Goal: Task Accomplishment & Management: Use online tool/utility

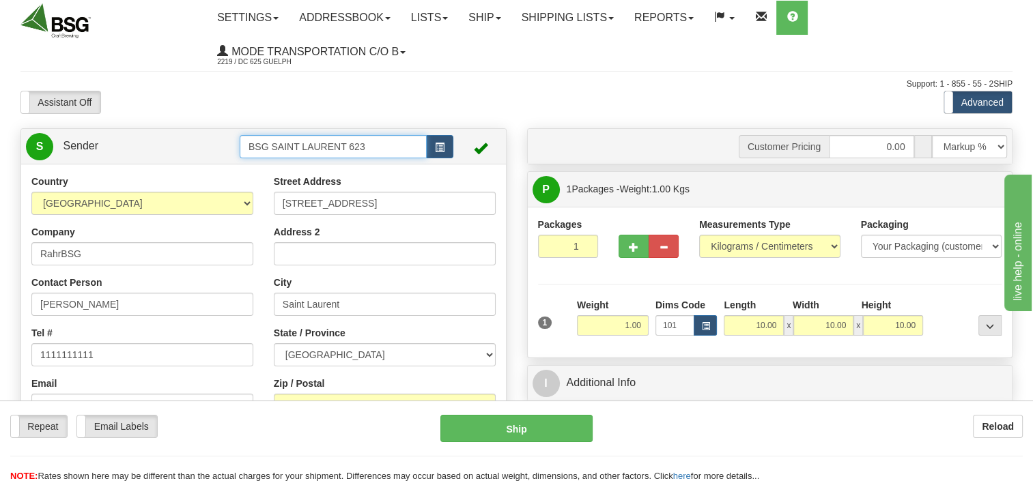
drag, startPoint x: 390, startPoint y: 151, endPoint x: 154, endPoint y: 183, distance: 239.0
click at [154, 183] on div "S Sender BSG SAINT LAURENT 623" at bounding box center [263, 346] width 486 height 436
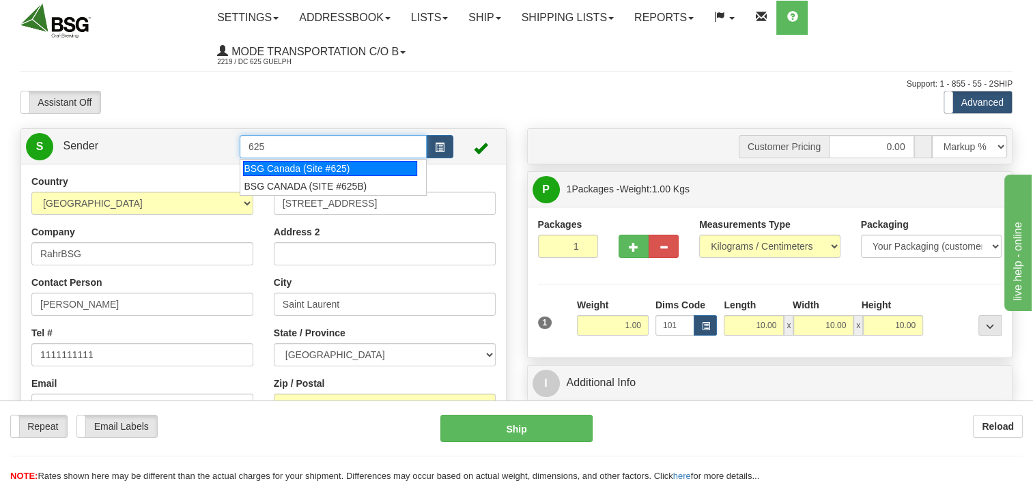
click at [284, 171] on div "BSG Canada (Site #625)" at bounding box center [330, 168] width 174 height 15
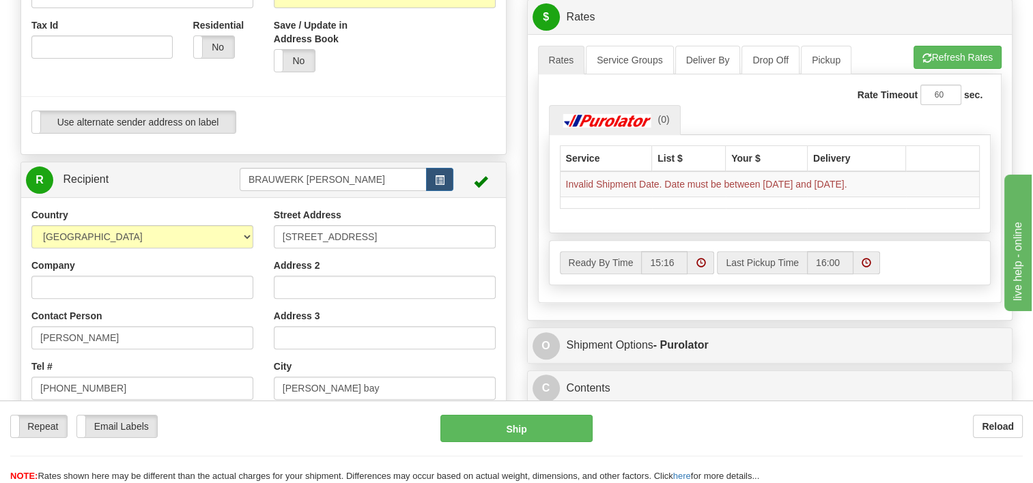
scroll to position [410, 0]
type input "BSG Canada (Site #625)"
drag, startPoint x: 359, startPoint y: 187, endPoint x: 203, endPoint y: 205, distance: 157.4
click at [210, 205] on div "R Recipient BRAUWERK [PERSON_NAME]" at bounding box center [263, 373] width 486 height 425
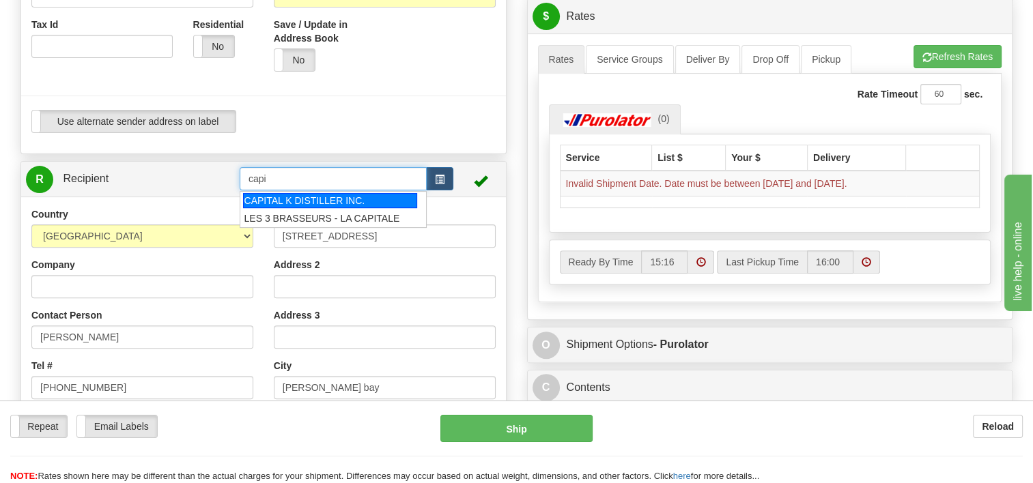
click at [283, 203] on div "CAPITAL K DISTILLER INC." at bounding box center [330, 200] width 174 height 15
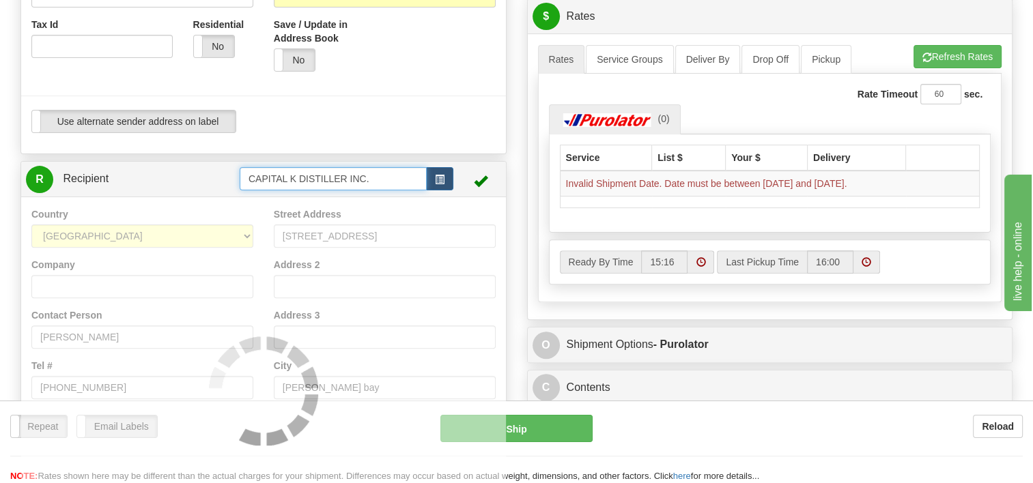
type input "CAPITAL K DISTILLER INC."
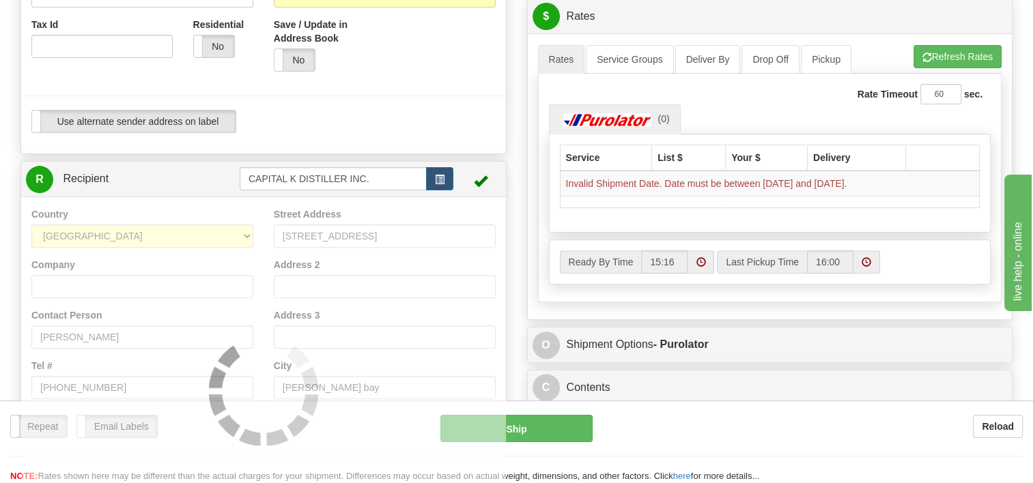
scroll to position [84, 0]
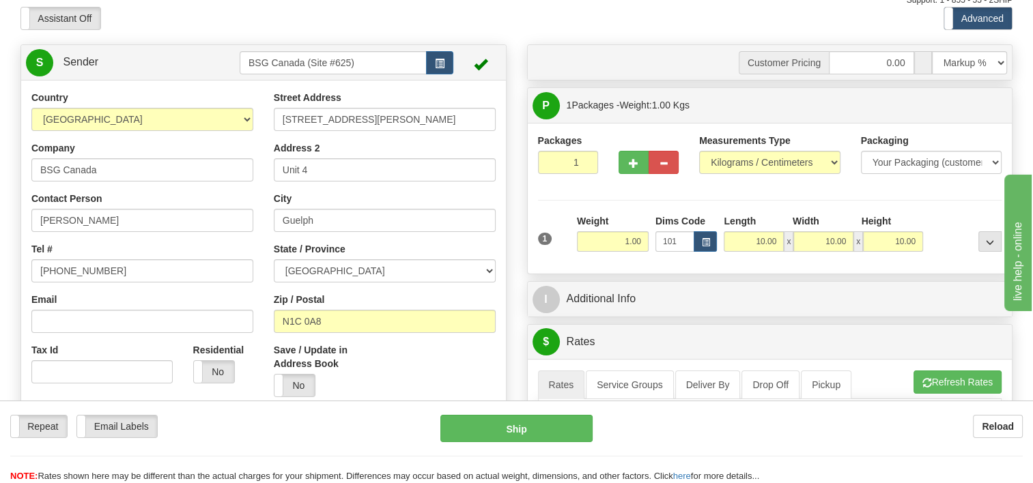
click at [627, 148] on div at bounding box center [648, 142] width 60 height 17
click at [625, 158] on button "button" at bounding box center [633, 162] width 30 height 23
type input "2"
drag, startPoint x: 952, startPoint y: 115, endPoint x: 857, endPoint y: 171, distance: 109.6
click at [952, 115] on label "Package Level Pack.." at bounding box center [972, 106] width 69 height 20
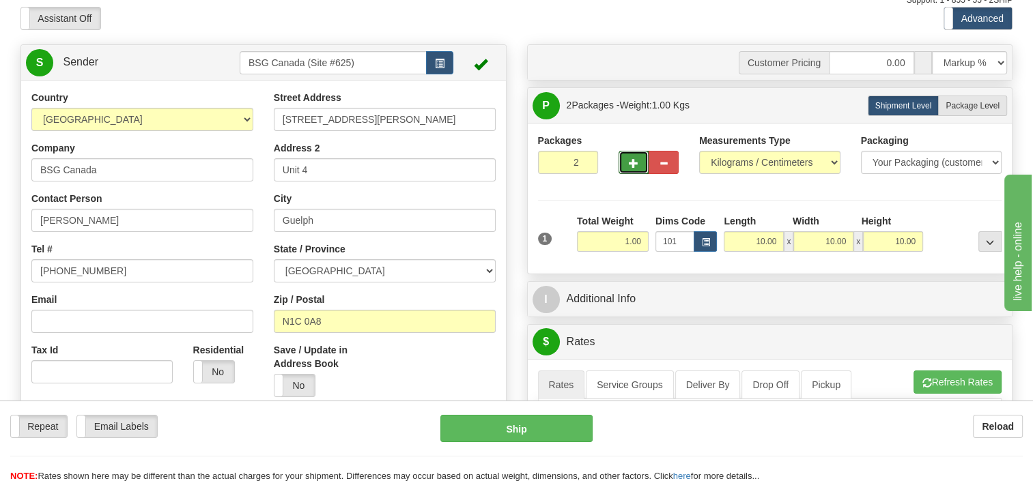
radio input "true"
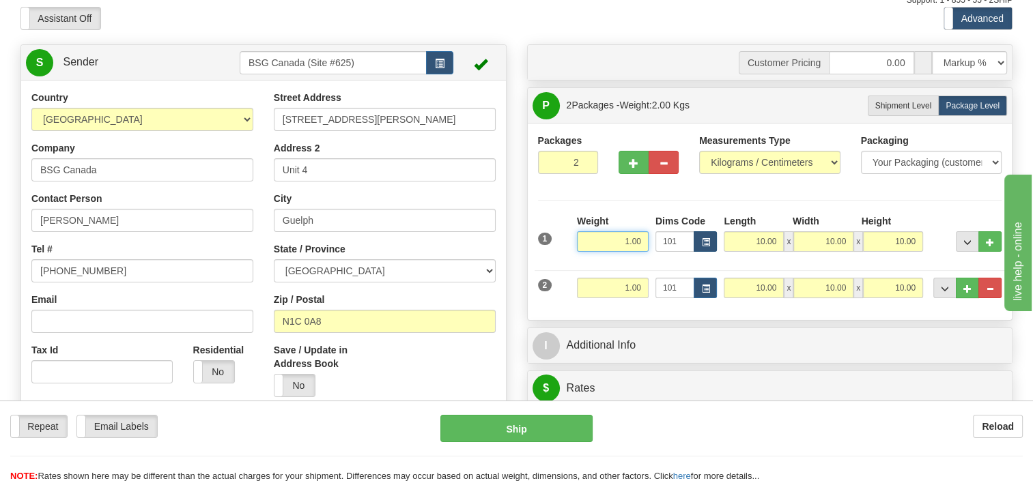
drag, startPoint x: 685, startPoint y: 235, endPoint x: 715, endPoint y: 234, distance: 30.0
click at [712, 235] on div "1 Weight 1.00 Dims Code 101" at bounding box center [770, 238] width 471 height 48
type input "20.00"
click at [641, 287] on input "1.00" at bounding box center [613, 288] width 72 height 20
drag, startPoint x: 616, startPoint y: 291, endPoint x: 803, endPoint y: 286, distance: 187.1
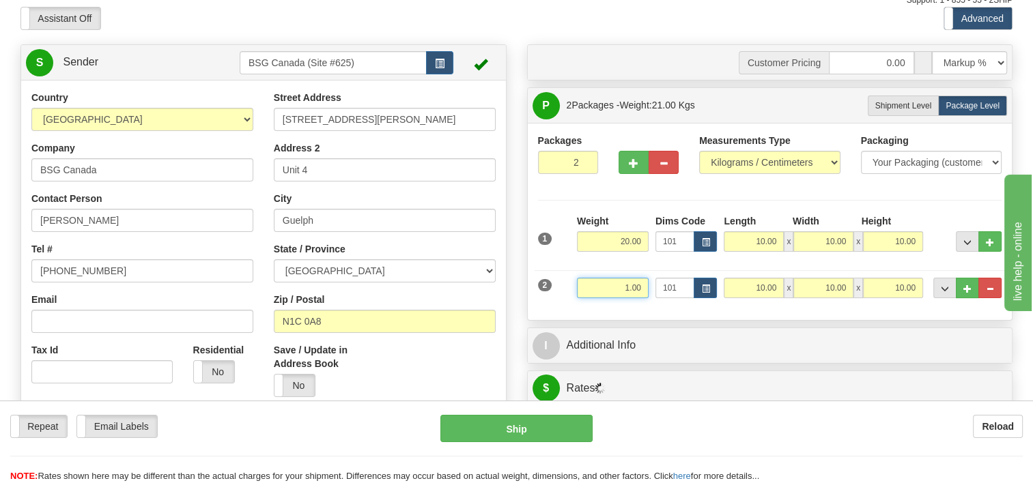
click at [787, 287] on div "2 Weight 1.00 Dims Code 101 Length Width x x" at bounding box center [770, 287] width 471 height 46
type input "9"
type input "8.00"
click at [879, 322] on div "Customer Pricing 0.00 Markup % Discount % Flat Amount Per Pound Flat Amount Mar…" at bounding box center [770, 414] width 507 height 740
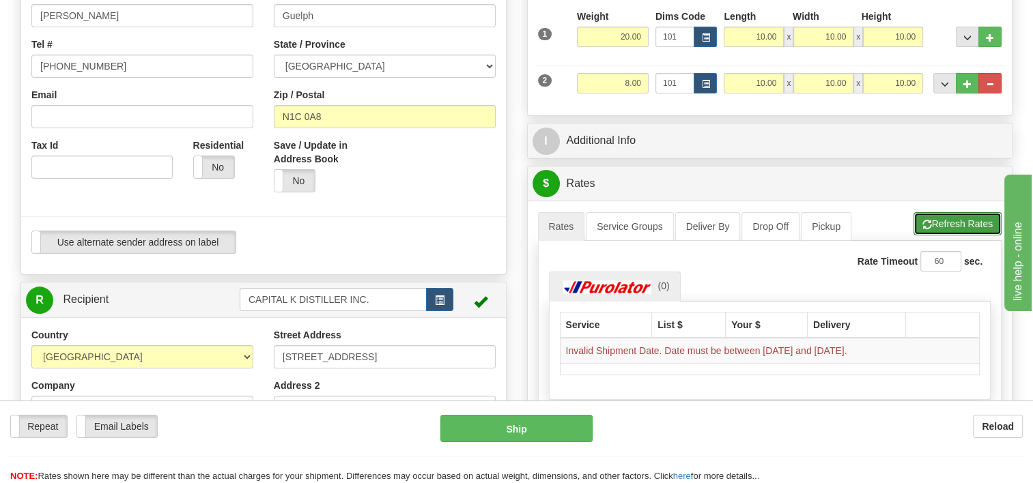
click at [968, 213] on button "Refresh Rates" at bounding box center [957, 223] width 88 height 23
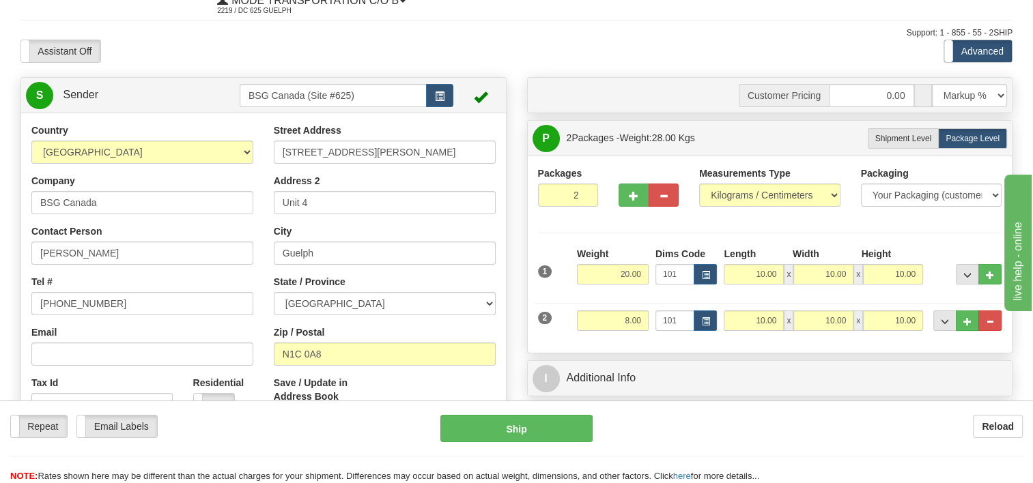
scroll to position [0, 0]
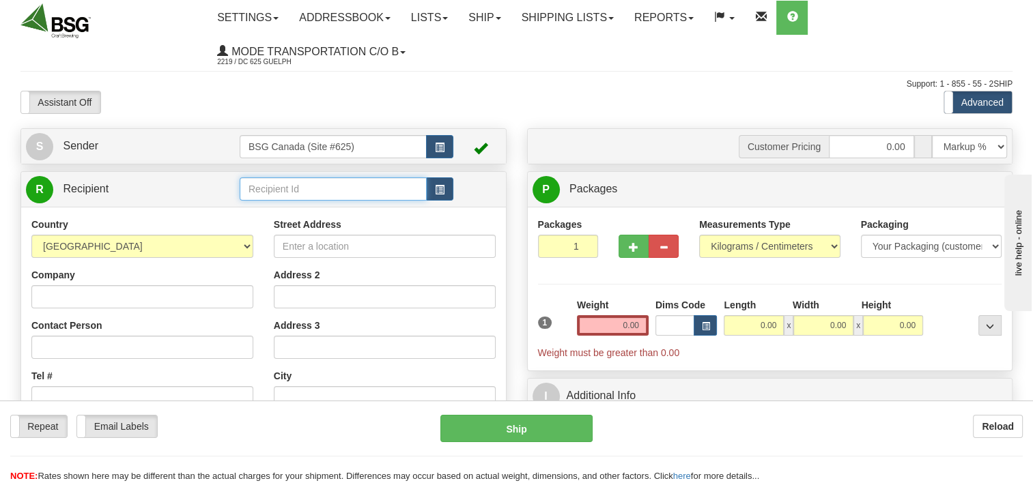
click at [318, 191] on input "text" at bounding box center [333, 188] width 187 height 23
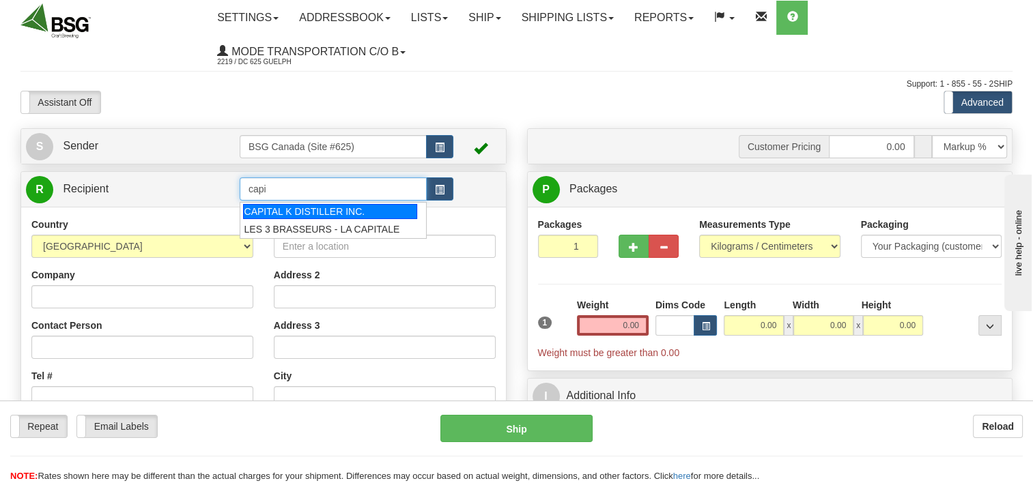
click at [352, 213] on div "CAPITAL K DISTILLER INC." at bounding box center [330, 211] width 174 height 15
type input "CAPITAL K DISTILLER INC."
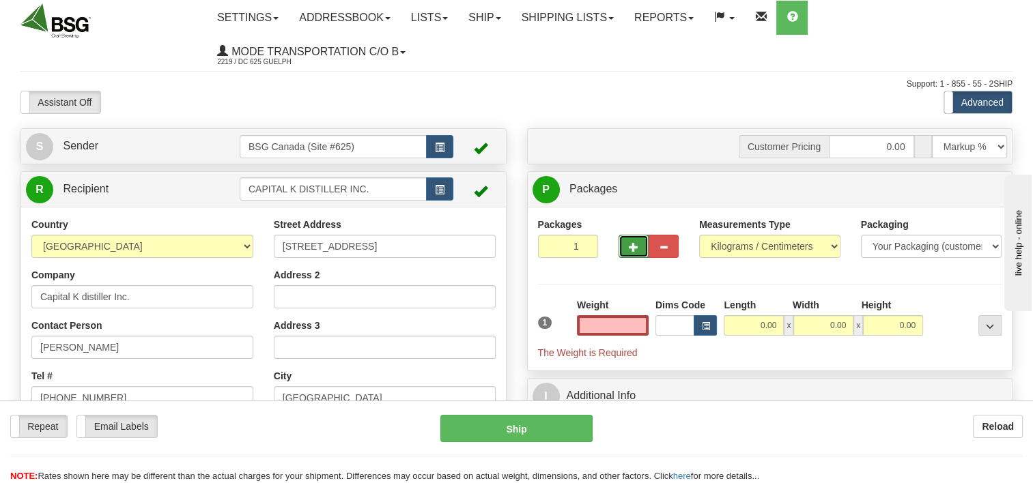
type input "0.00"
drag, startPoint x: 627, startPoint y: 240, endPoint x: 650, endPoint y: 266, distance: 35.3
click at [627, 239] on button "button" at bounding box center [633, 246] width 30 height 23
type input "2"
click at [969, 187] on span "Package Level" at bounding box center [972, 190] width 54 height 10
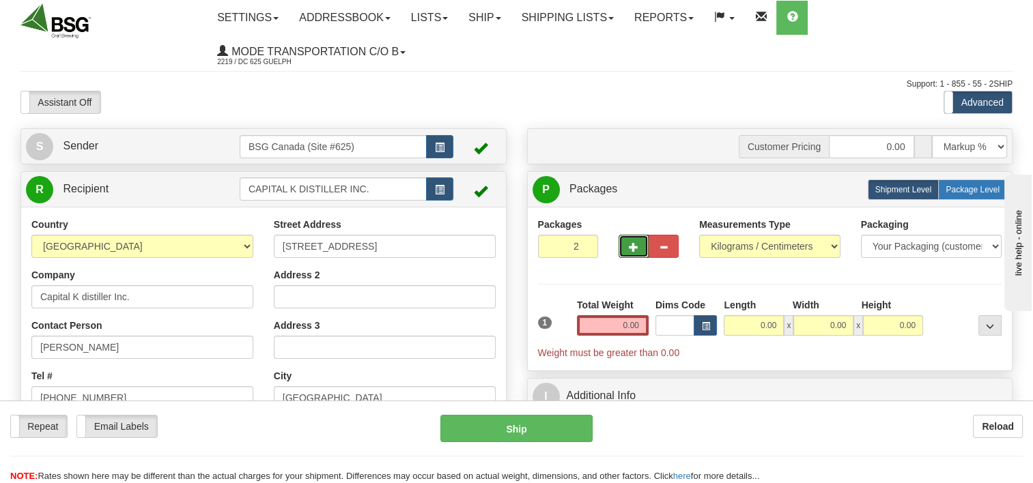
radio input "true"
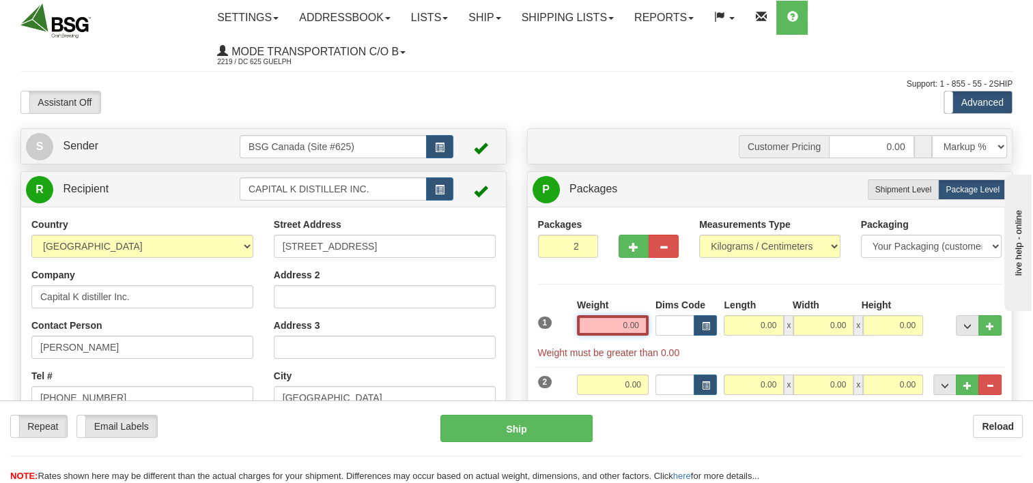
drag, startPoint x: 620, startPoint y: 326, endPoint x: 672, endPoint y: 325, distance: 51.9
click at [676, 325] on div "1 Weight 0.00 Dims Code 0.00" at bounding box center [770, 328] width 471 height 61
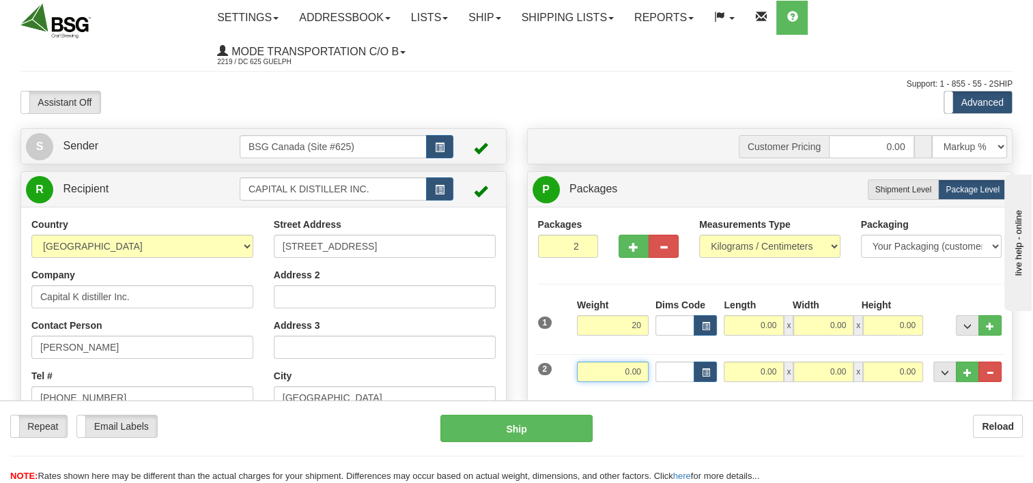
type input "20.00"
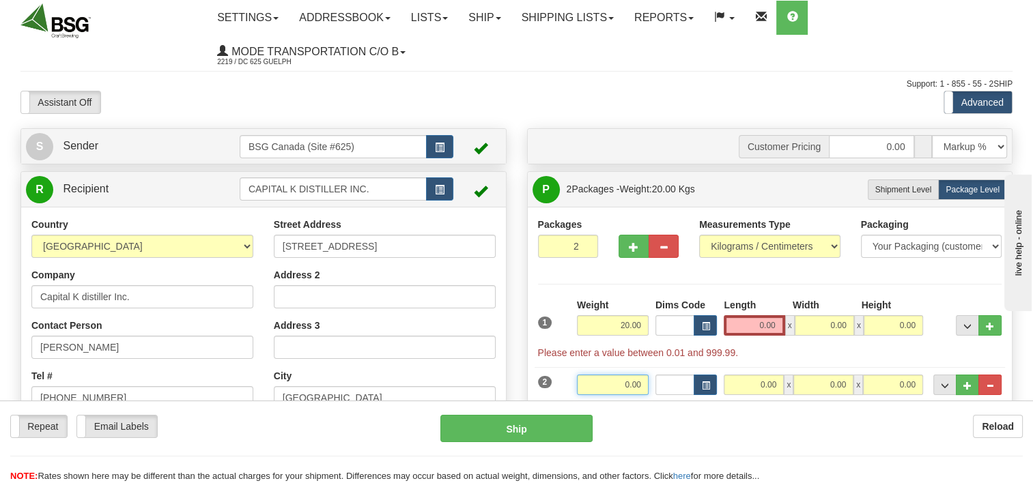
click at [608, 382] on div "Weight 0.00" at bounding box center [612, 390] width 79 height 31
drag, startPoint x: 620, startPoint y: 384, endPoint x: 679, endPoint y: 384, distance: 59.4
click at [677, 385] on div "2 Weight 0.00 Dims Code Length Width Height" at bounding box center [770, 383] width 471 height 46
type input "8.00"
click at [700, 328] on button "button" at bounding box center [705, 325] width 23 height 20
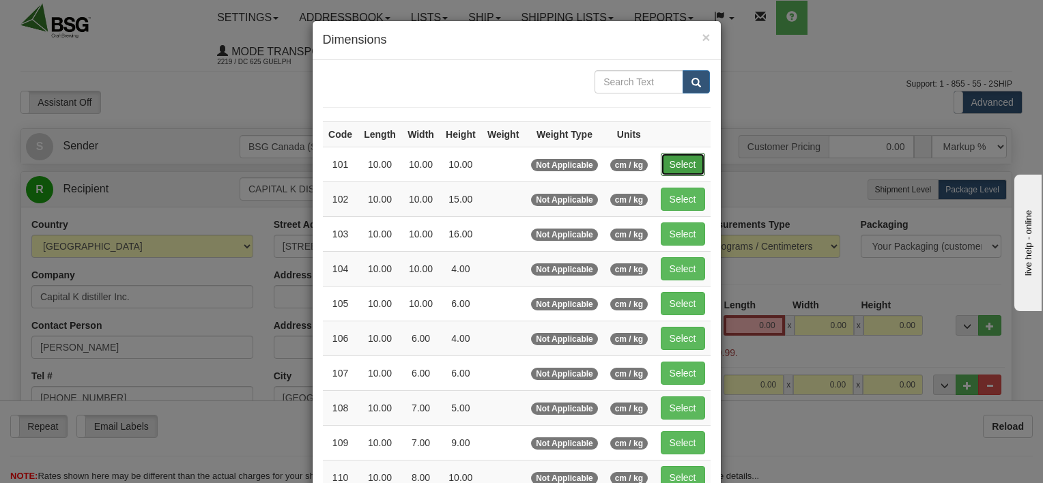
drag, startPoint x: 675, startPoint y: 162, endPoint x: 688, endPoint y: 216, distance: 55.5
click at [675, 162] on button "Select" at bounding box center [683, 164] width 44 height 23
type input "101"
type input "10.00"
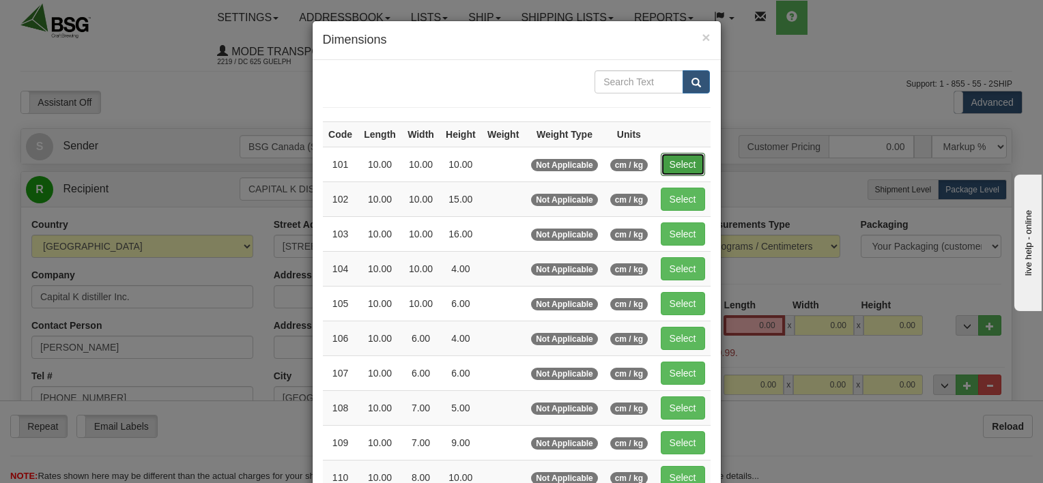
type input "10.00"
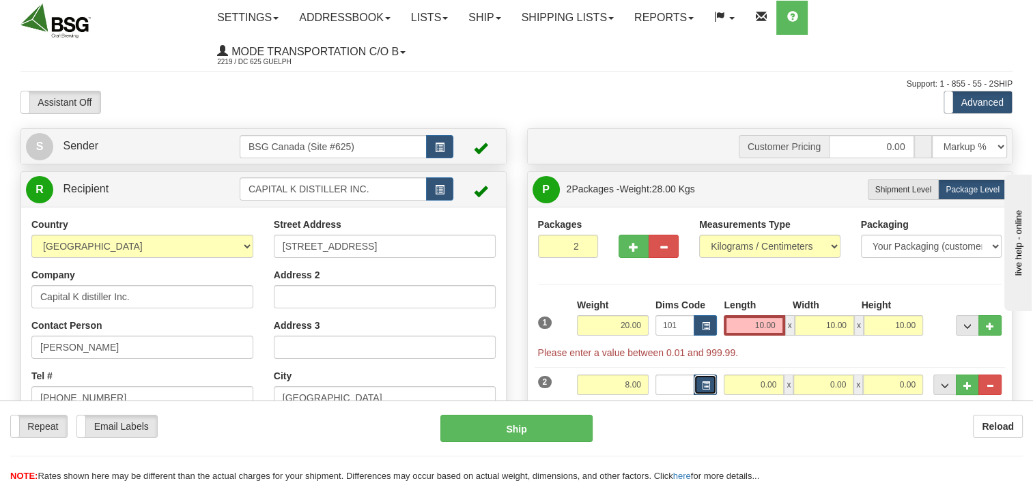
click at [704, 386] on span "button" at bounding box center [705, 386] width 8 height 8
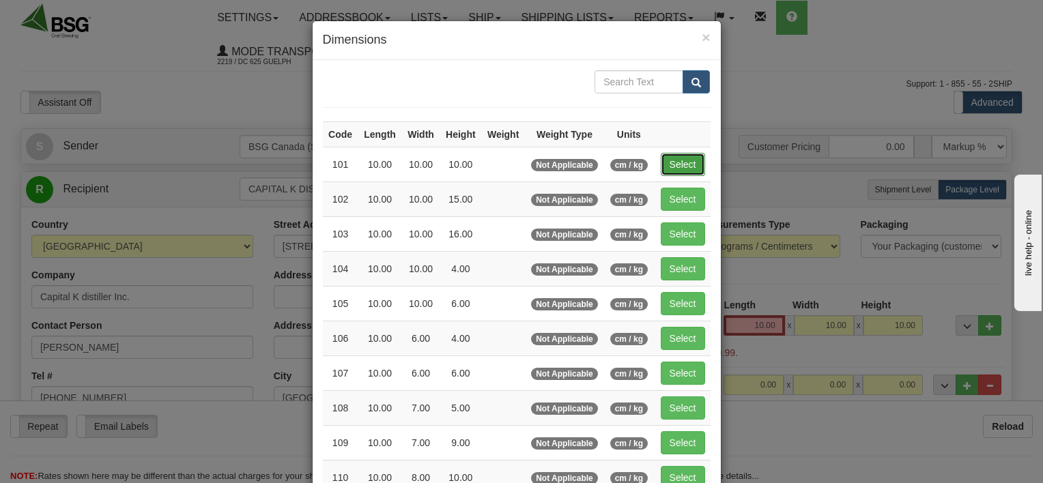
click at [683, 165] on button "Select" at bounding box center [683, 164] width 44 height 23
type input "101"
type input "10.00"
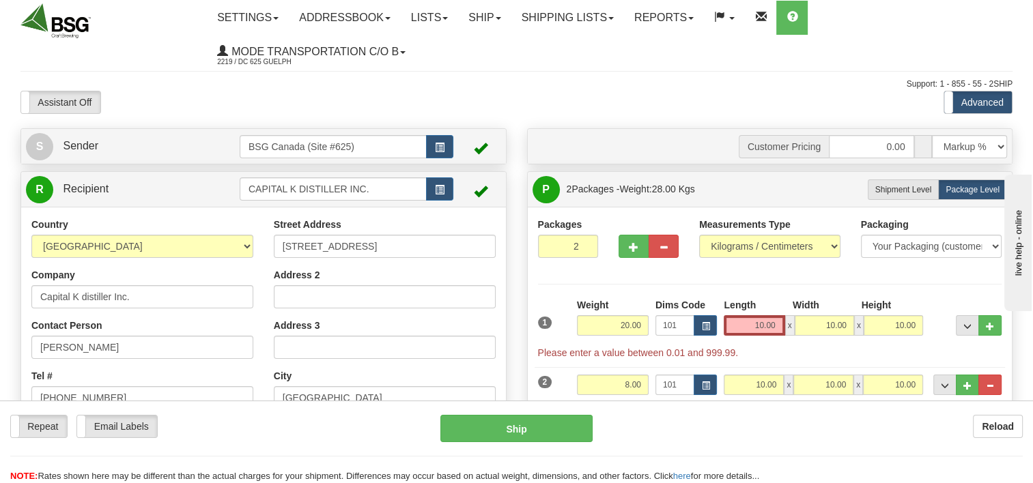
scroll to position [273, 0]
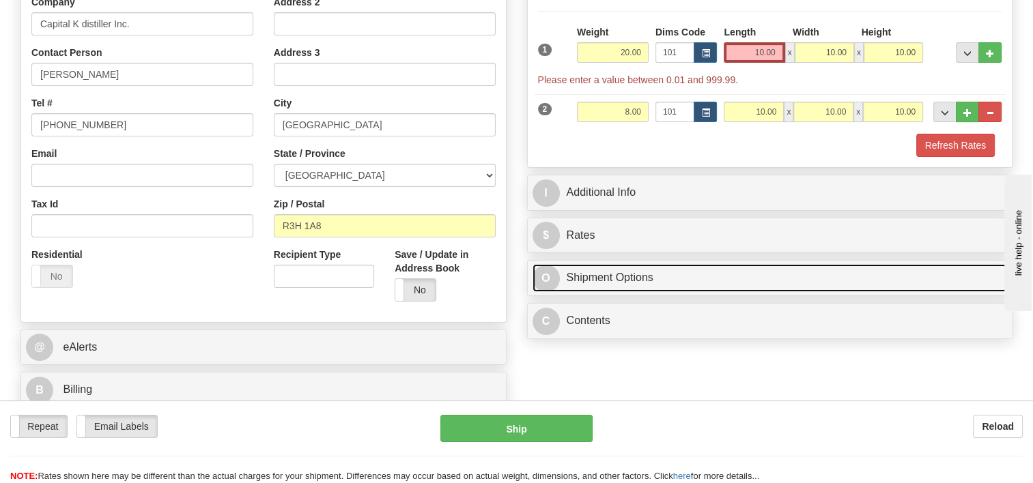
drag, startPoint x: 787, startPoint y: 273, endPoint x: 774, endPoint y: 291, distance: 22.5
click at [787, 272] on link "O Shipment Options" at bounding box center [769, 278] width 475 height 28
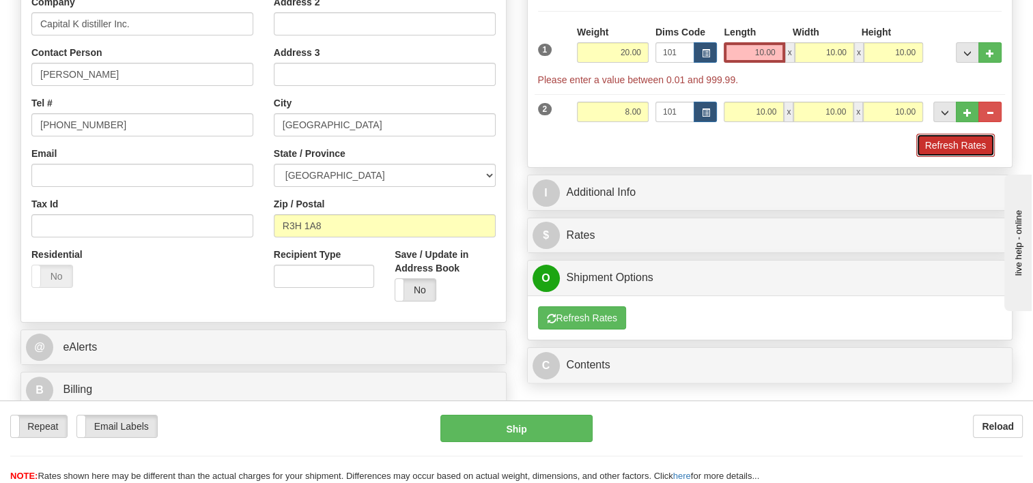
click at [950, 139] on button "Refresh Rates" at bounding box center [955, 145] width 79 height 23
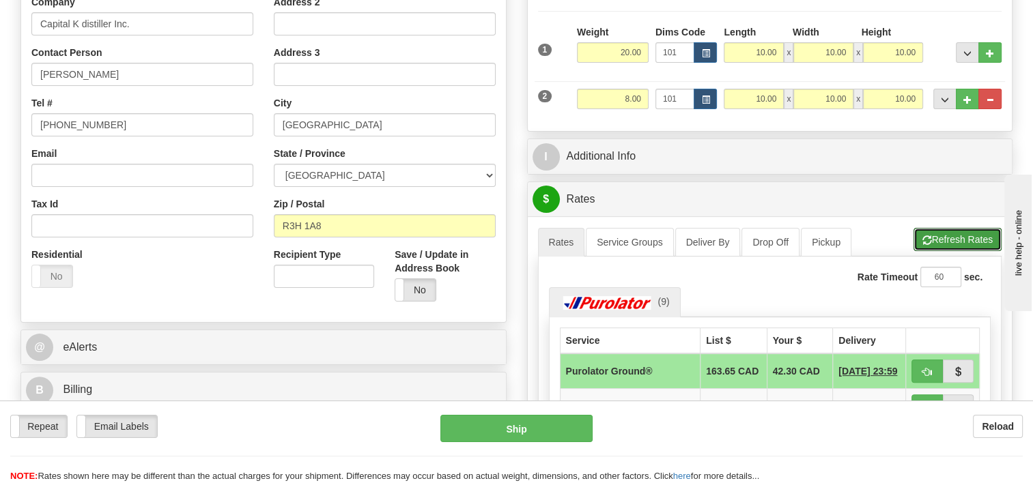
drag, startPoint x: 939, startPoint y: 240, endPoint x: 954, endPoint y: 245, distance: 15.8
click at [939, 240] on button "Refresh Rates" at bounding box center [957, 239] width 88 height 23
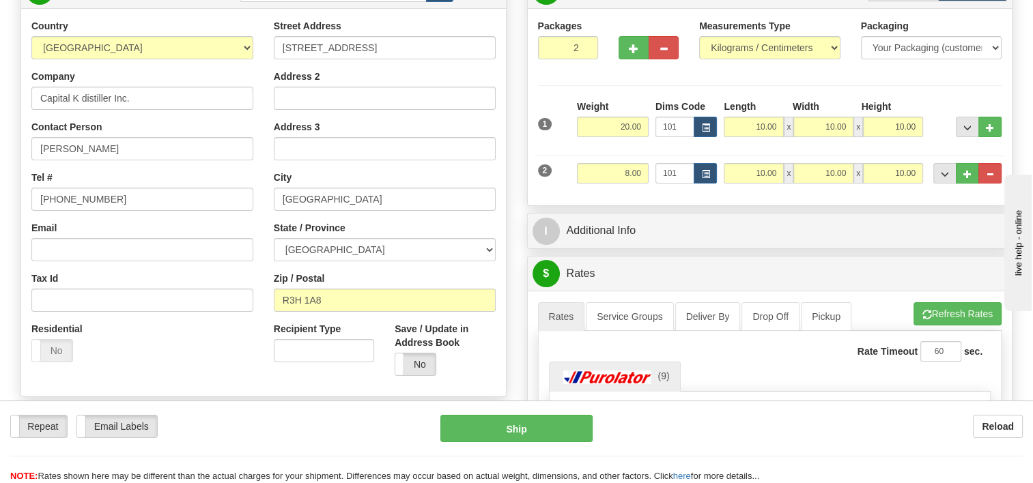
scroll to position [0, 0]
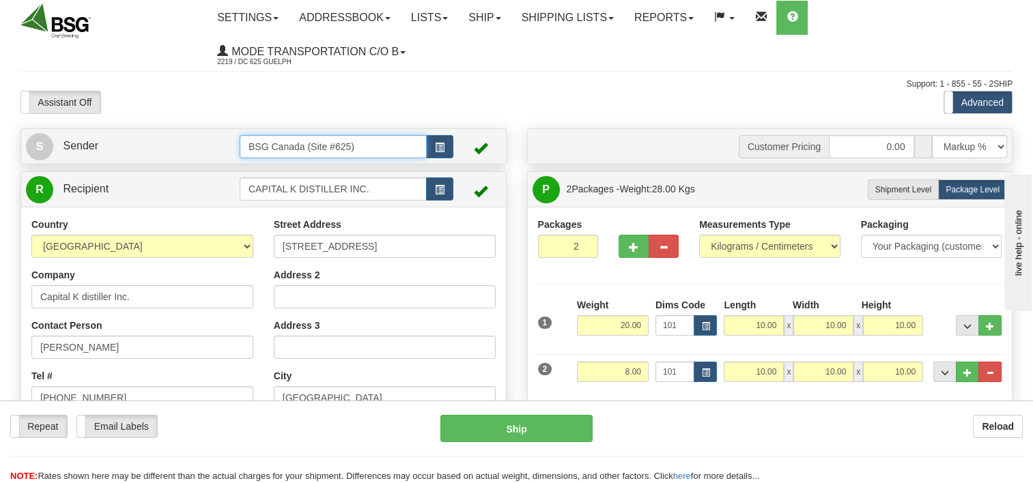
drag, startPoint x: 276, startPoint y: 156, endPoint x: 210, endPoint y: 169, distance: 66.7
click at [211, 168] on div "S Sender BSG Canada (Site #625)" at bounding box center [263, 408] width 507 height 560
drag, startPoint x: 289, startPoint y: 170, endPoint x: 333, endPoint y: 171, distance: 43.7
click at [289, 170] on div "BSG AIRDRIE - 624" at bounding box center [330, 168] width 174 height 15
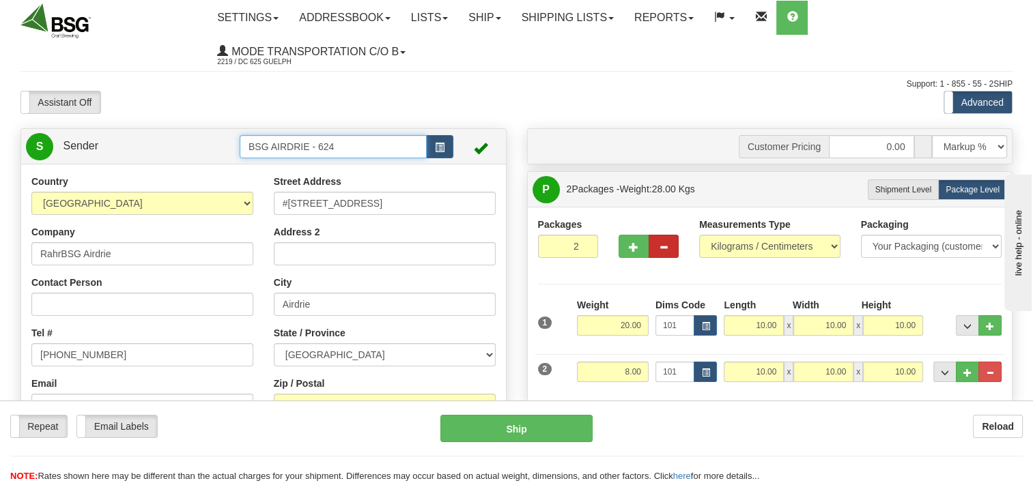
type input "BSG AIRDRIE - 624"
click at [666, 243] on span "button" at bounding box center [664, 247] width 10 height 9
type input "1"
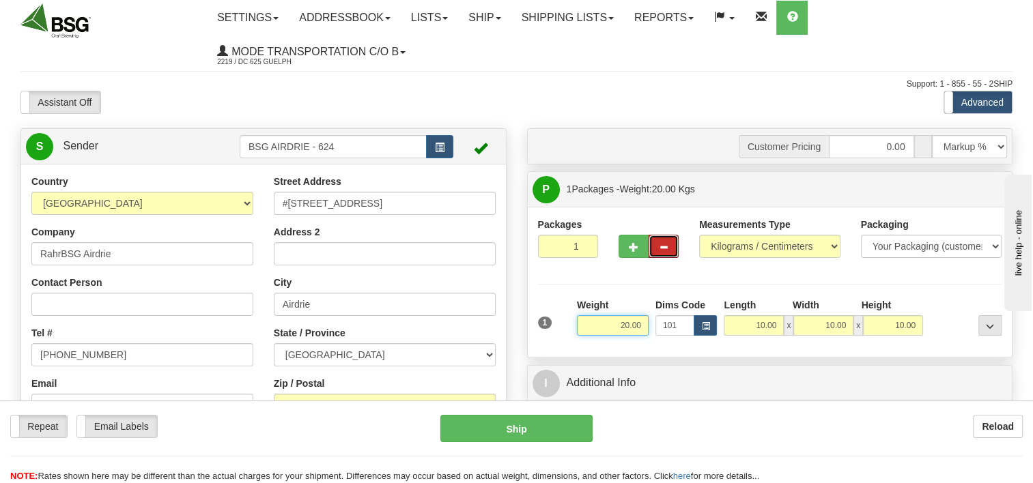
drag, startPoint x: 608, startPoint y: 320, endPoint x: 700, endPoint y: 312, distance: 92.5
click at [700, 312] on div "1 Weight 20.00 Dims Code 101" at bounding box center [770, 322] width 471 height 48
type input "10.50"
click at [964, 326] on div at bounding box center [965, 317] width 79 height 38
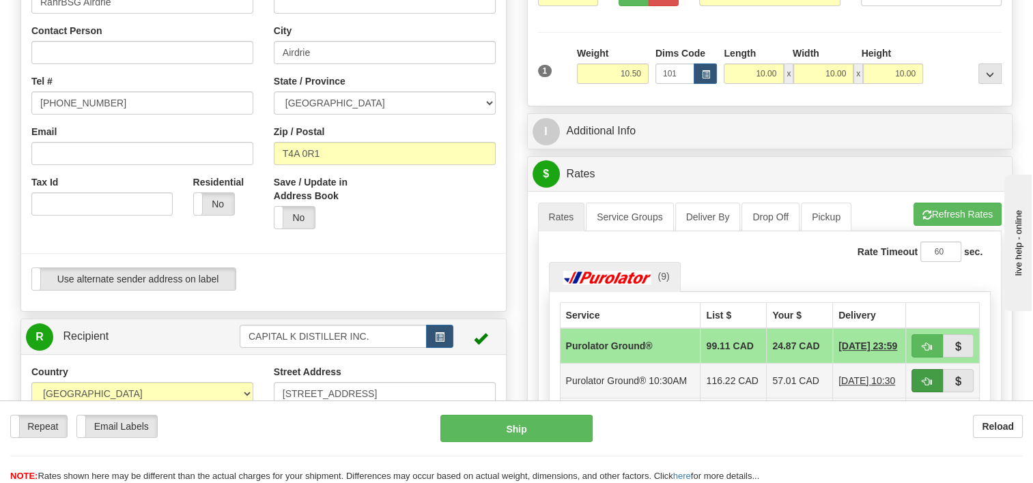
scroll to position [341, 0]
